Goal: Book appointment/travel/reservation

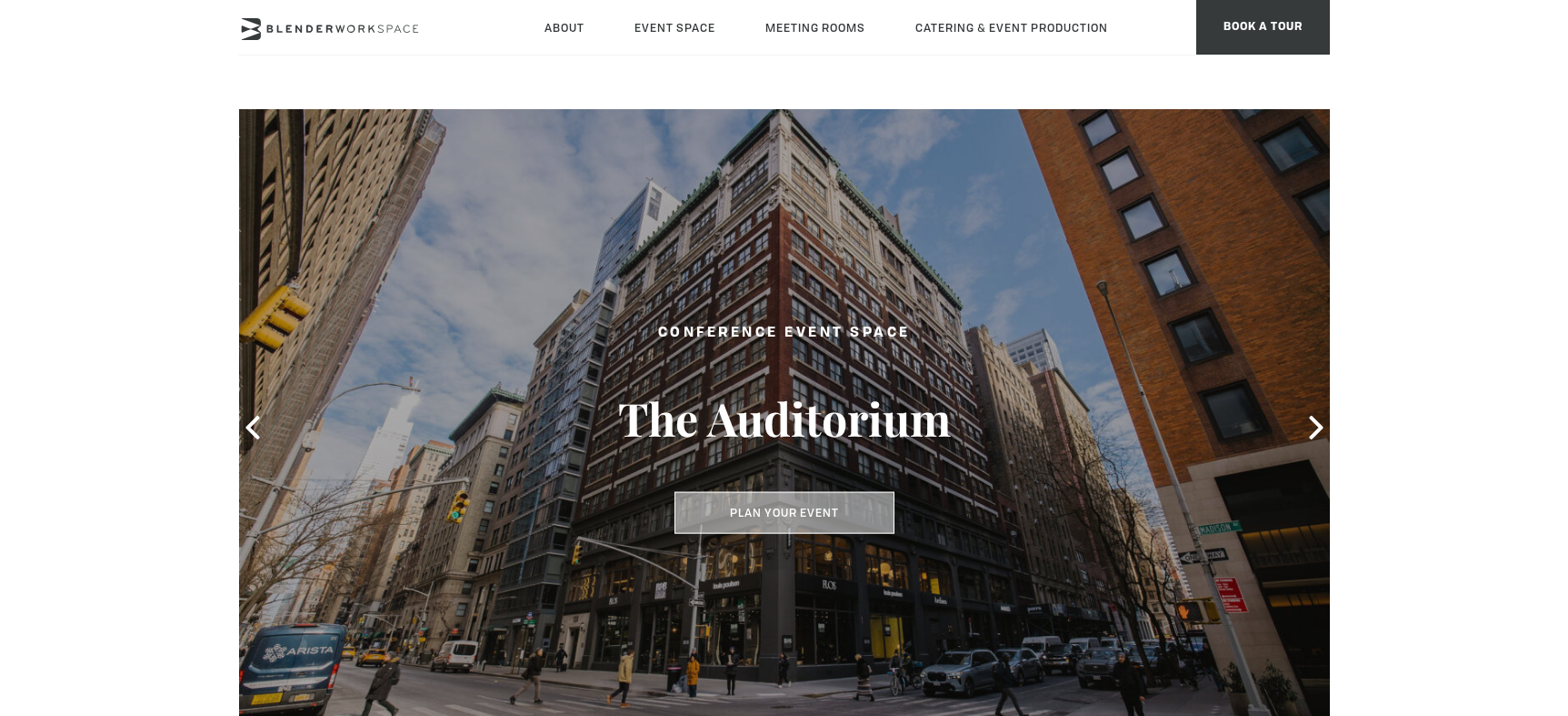
scroll to position [6, 0]
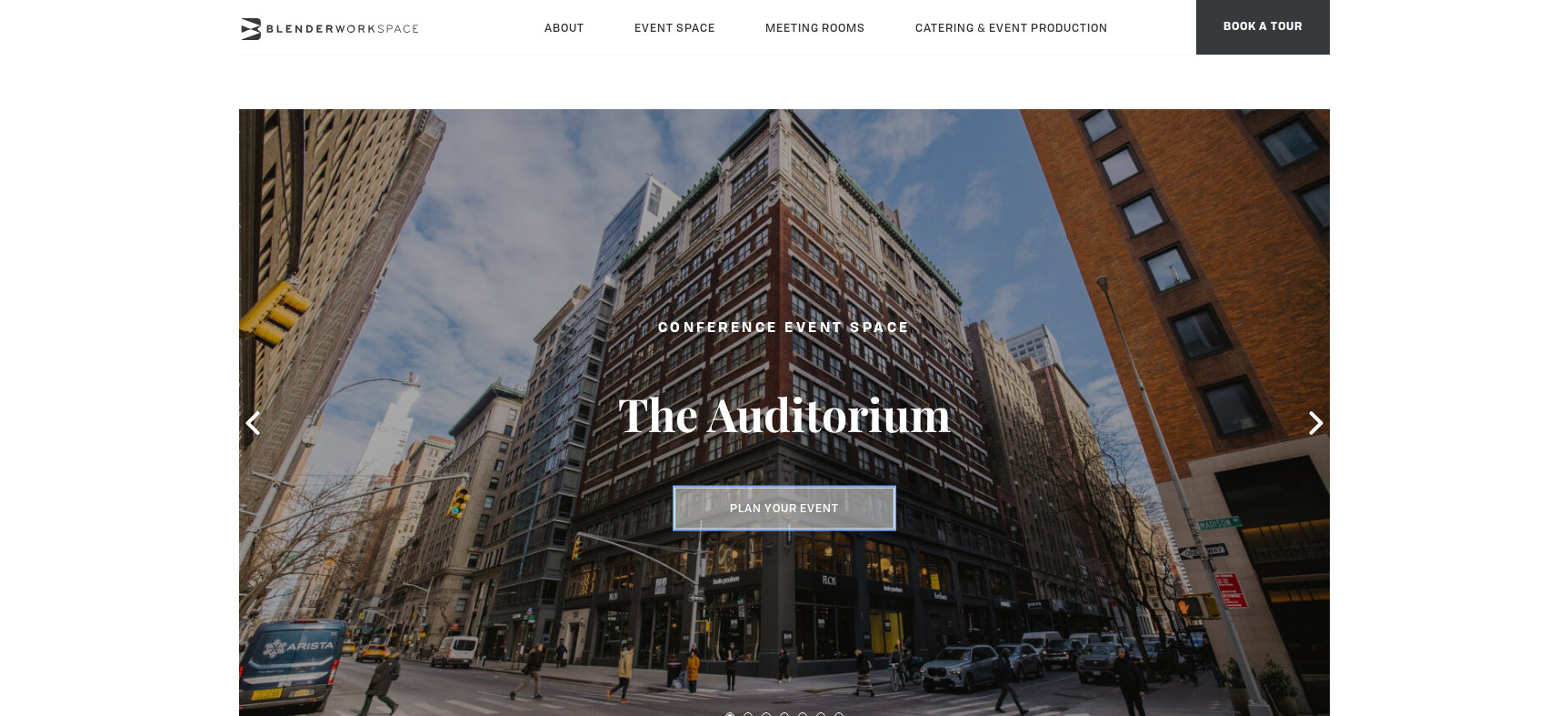
click at [743, 506] on button "Plan Your Event" at bounding box center [784, 508] width 220 height 42
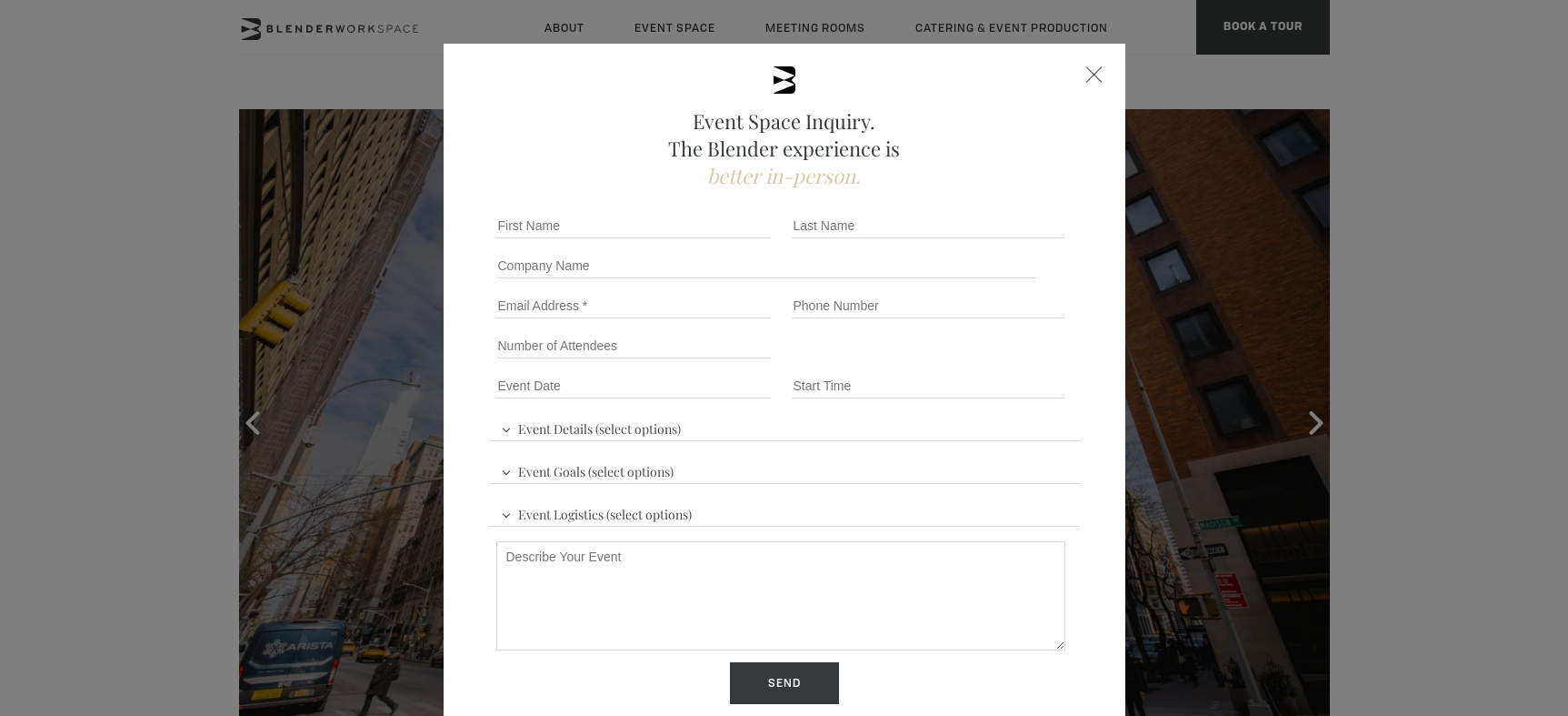
scroll to position [0, 0]
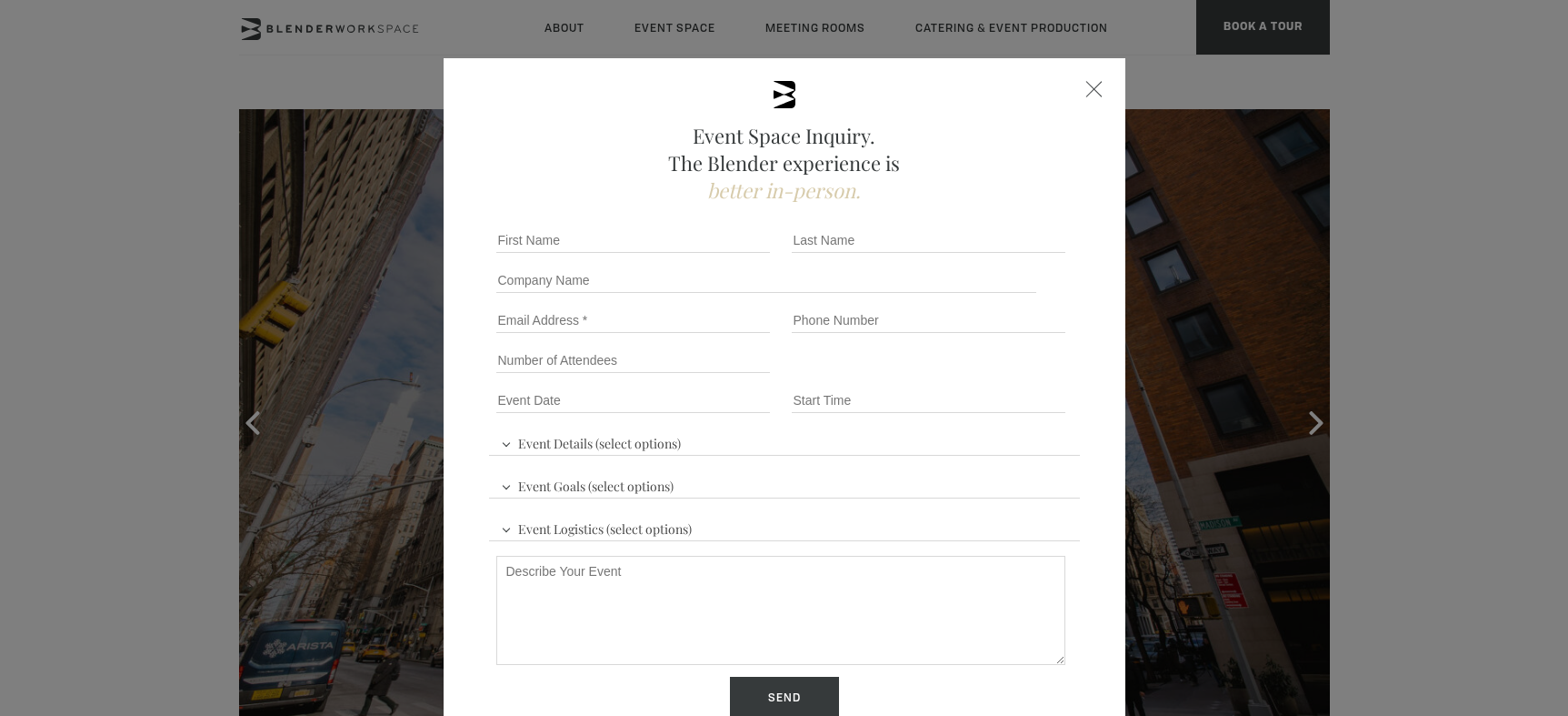
click at [1092, 85] on div at bounding box center [1095, 90] width 17 height 17
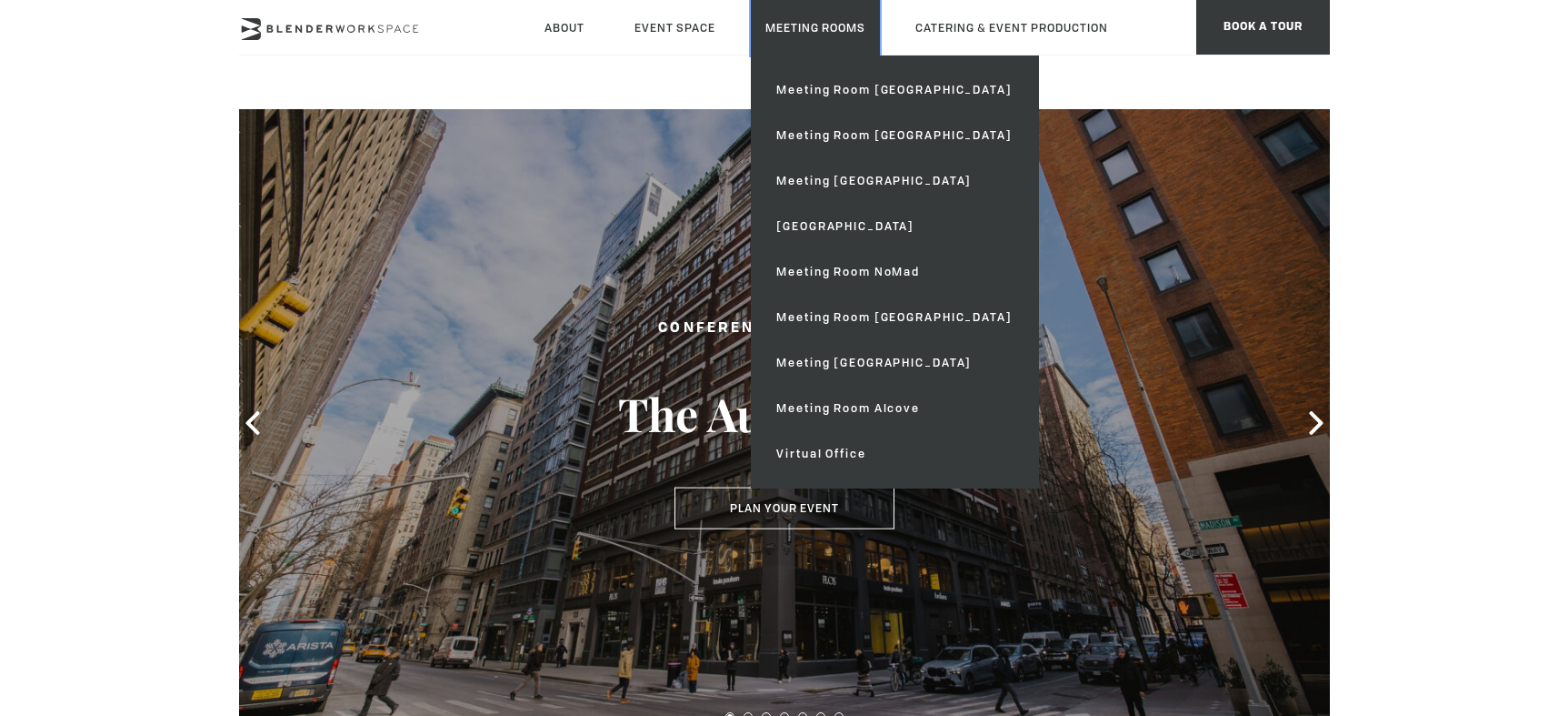
click at [790, 28] on link "Meeting Rooms" at bounding box center [815, 28] width 130 height 56
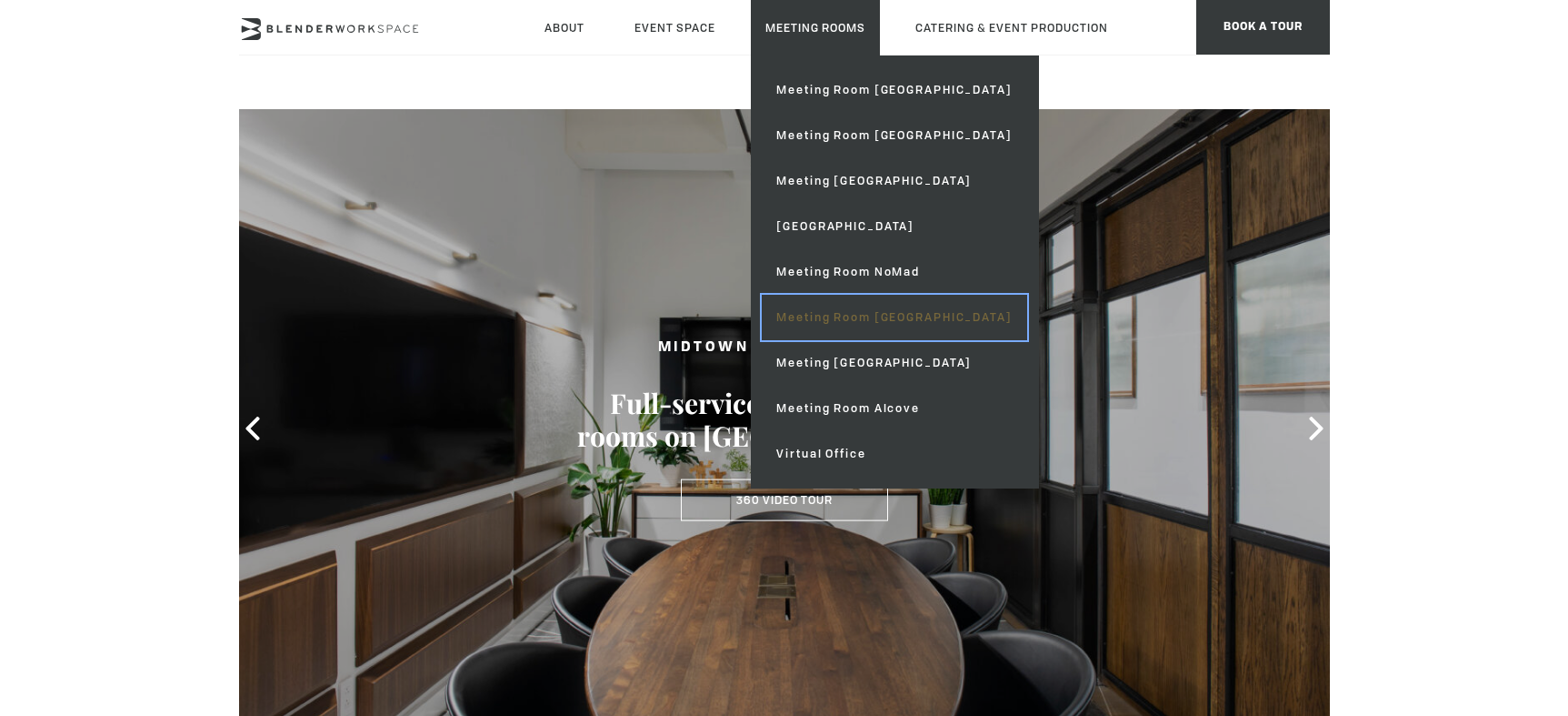
click at [1027, 295] on link "Meeting Room [GEOGRAPHIC_DATA]" at bounding box center [894, 317] width 265 height 46
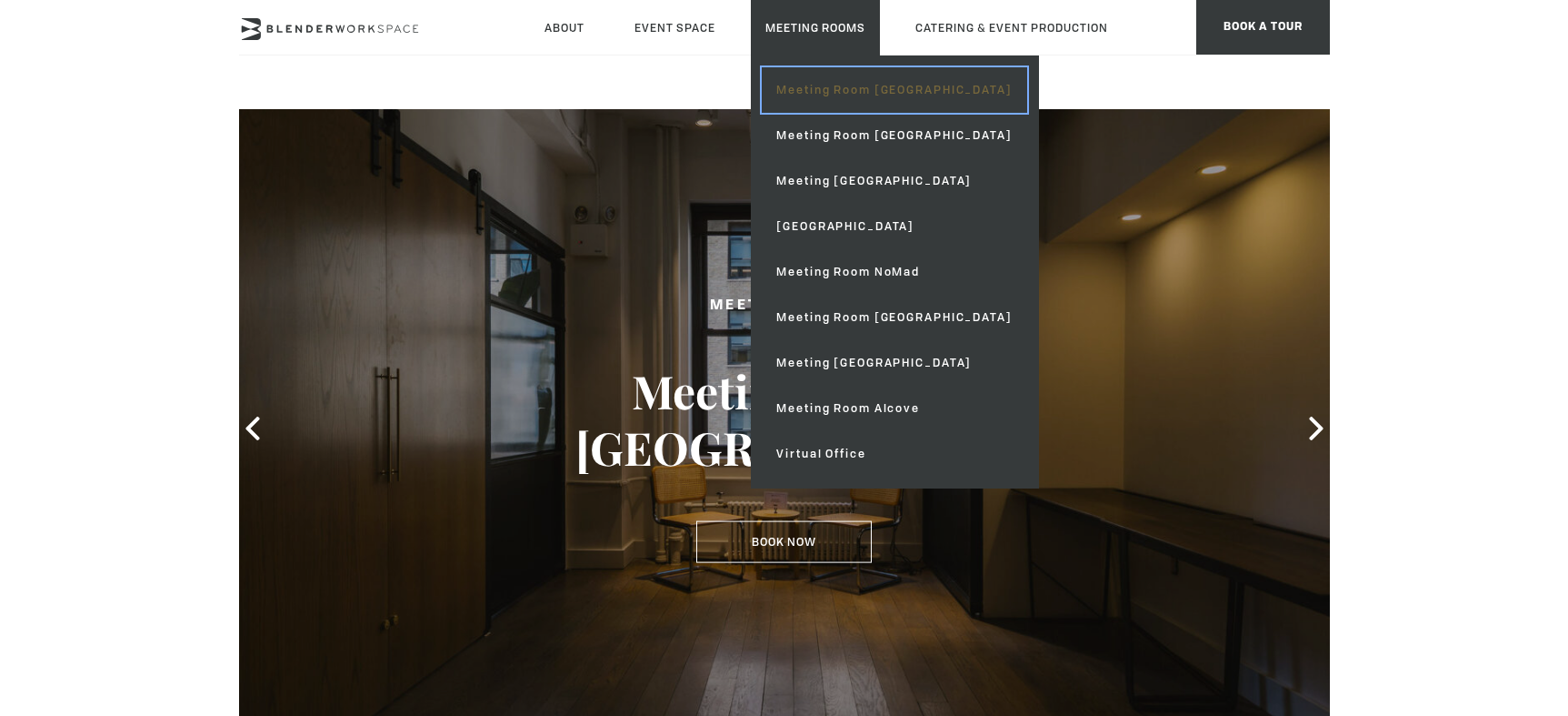
click at [762, 80] on link "Meeting Room [GEOGRAPHIC_DATA]" at bounding box center [894, 90] width 265 height 46
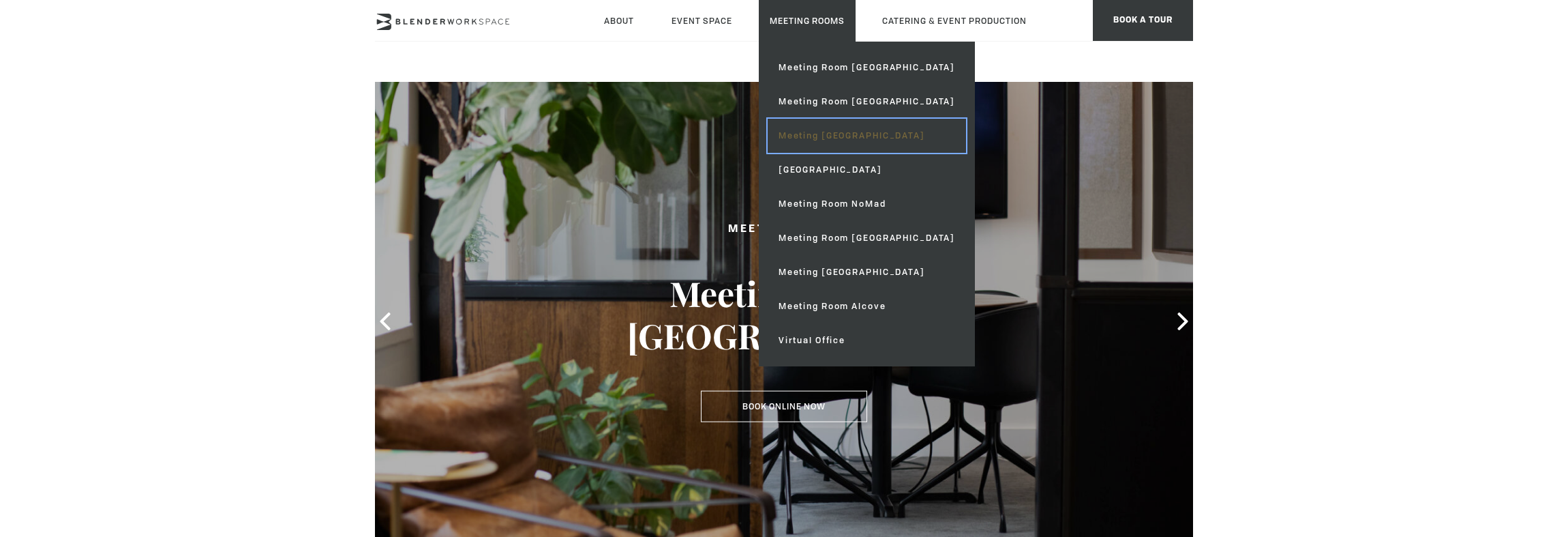
click at [768, 119] on link "Meeting [GEOGRAPHIC_DATA]" at bounding box center [867, 136] width 198 height 34
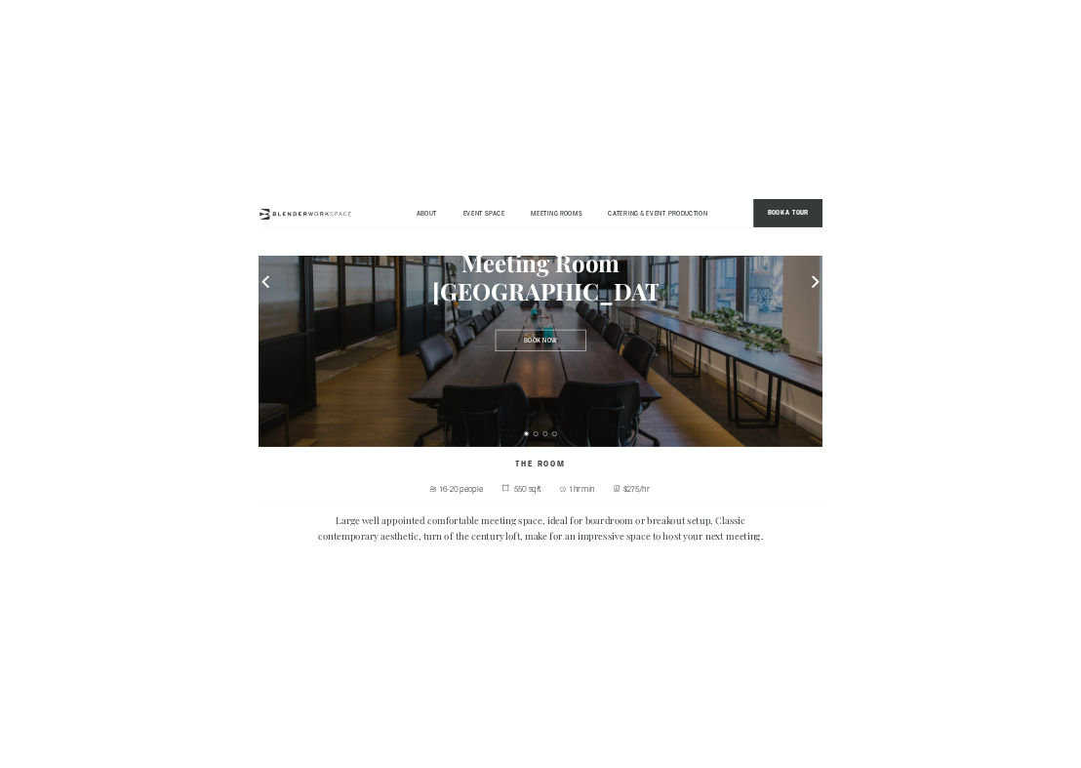
scroll to position [318, 0]
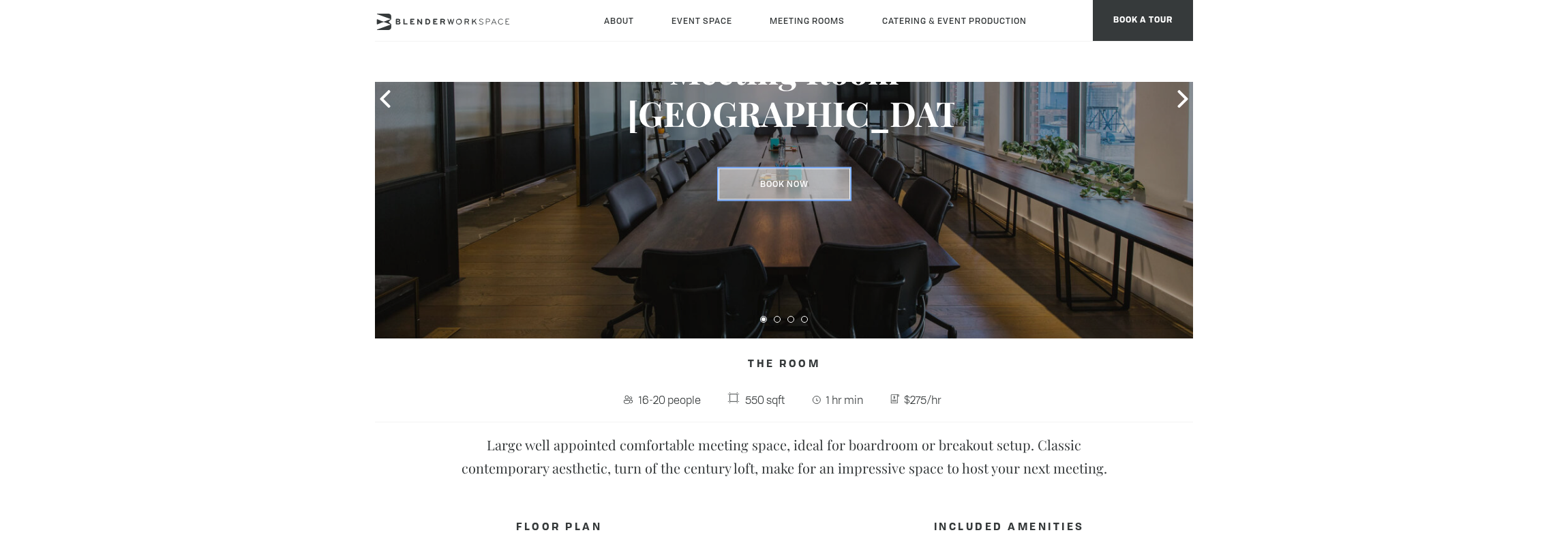
click at [785, 178] on link "Book Now" at bounding box center [785, 184] width 131 height 31
